Goal: Find specific page/section: Find specific page/section

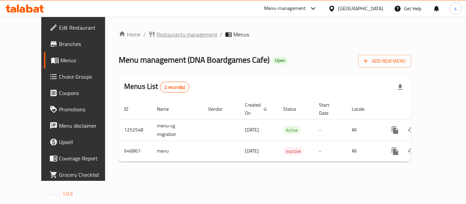
click at [156, 36] on span "Restaurants management" at bounding box center [186, 34] width 61 height 8
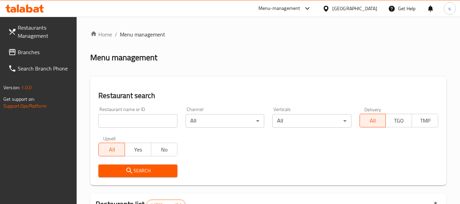
click at [136, 122] on input "search" at bounding box center [137, 121] width 79 height 14
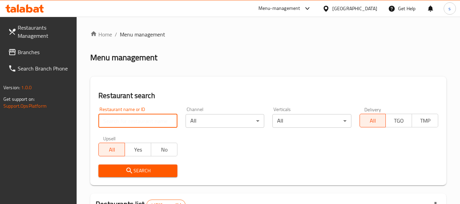
paste input "640992"
type input "640992"
click button "Search" at bounding box center [137, 171] width 79 height 13
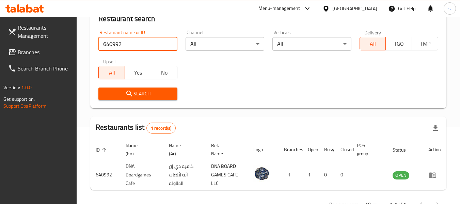
scroll to position [100, 0]
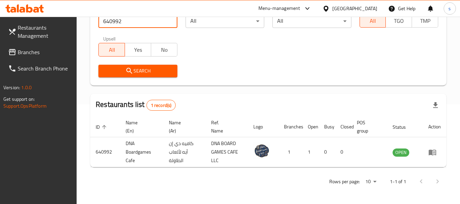
drag, startPoint x: 308, startPoint y: 6, endPoint x: 305, endPoint y: 15, distance: 8.7
click at [308, 6] on icon at bounding box center [308, 8] width 8 height 8
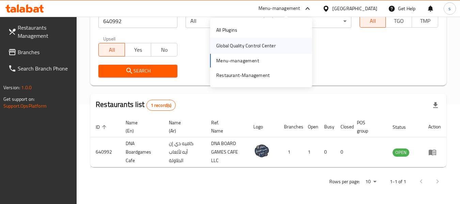
click at [264, 46] on div "Global Quality Control Center" at bounding box center [246, 45] width 60 height 7
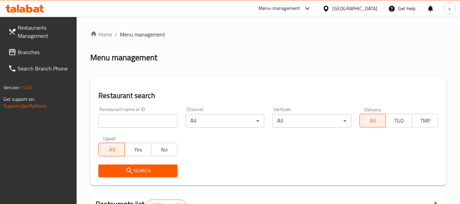
click at [222, 32] on ol "Home / Menu management" at bounding box center [268, 34] width 356 height 8
